Goal: Task Accomplishment & Management: Manage account settings

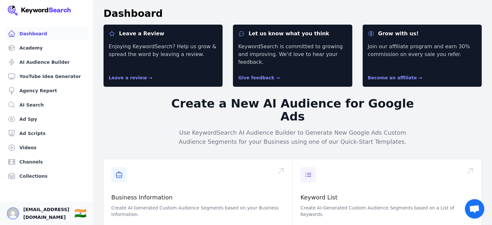
click at [12, 208] on img "Open user button" at bounding box center [13, 213] width 10 height 10
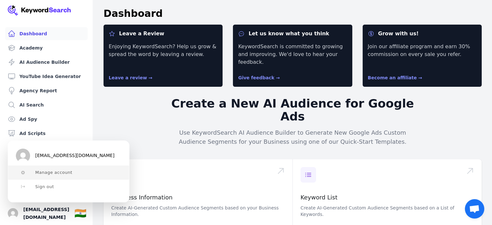
click at [49, 170] on span "Manage account" at bounding box center [53, 172] width 37 height 5
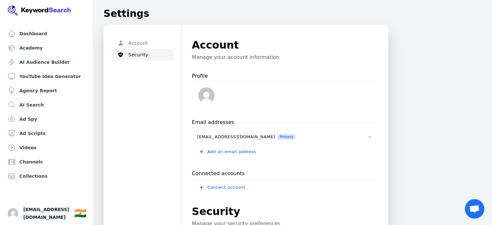
scroll to position [247, 0]
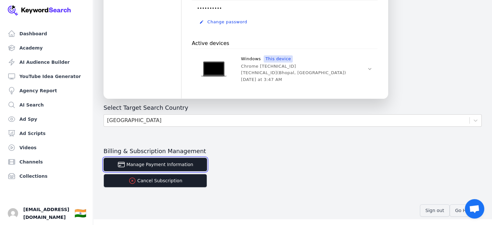
click at [171, 165] on button "Manage Payment Information" at bounding box center [156, 165] width 104 height 14
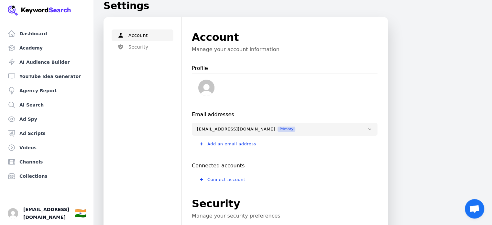
scroll to position [248, 0]
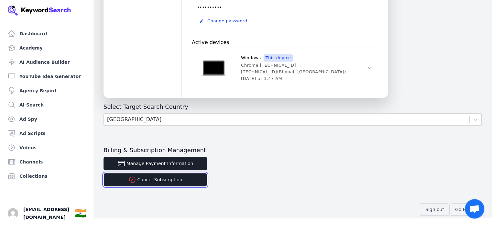
click at [159, 178] on button "Cancel Subscription" at bounding box center [156, 180] width 104 height 14
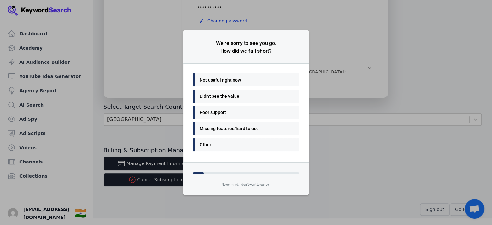
click at [223, 138] on div "Other" at bounding box center [246, 144] width 106 height 13
click at [237, 147] on div "Other" at bounding box center [245, 145] width 90 height 8
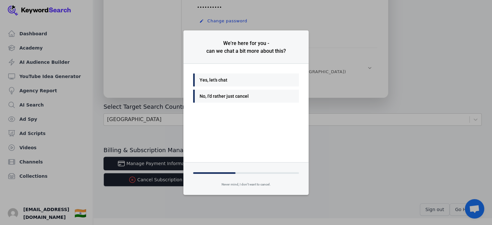
click at [224, 105] on div "Yes, let's chat No, I'd rather just cancel" at bounding box center [245, 113] width 125 height 98
click at [225, 101] on div "No, I'd rather just cancel" at bounding box center [246, 96] width 106 height 13
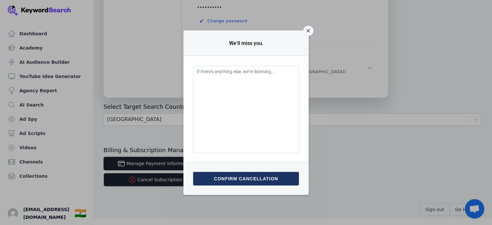
click at [236, 178] on button "Confirm cancellation" at bounding box center [246, 179] width 106 height 14
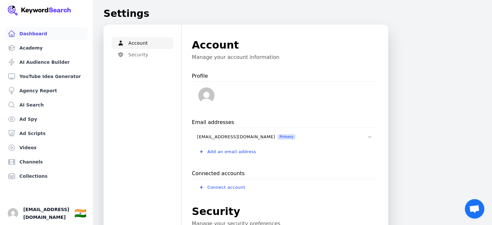
click at [33, 33] on link "Dashboard" at bounding box center [46, 33] width 82 height 13
